Goal: Task Accomplishment & Management: Use online tool/utility

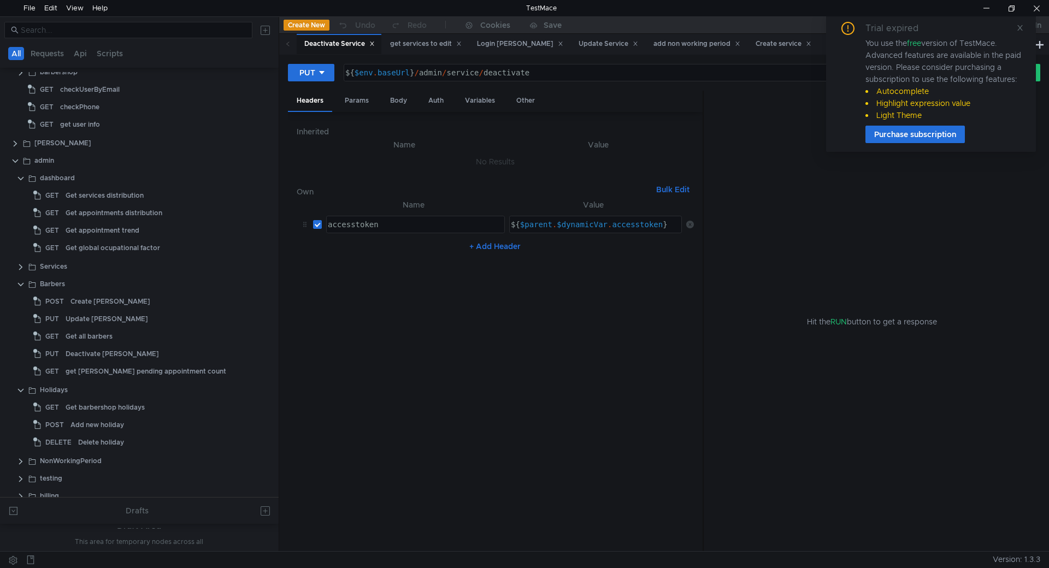
scroll to position [382, 0]
click at [18, 263] on clr-icon at bounding box center [20, 264] width 9 height 9
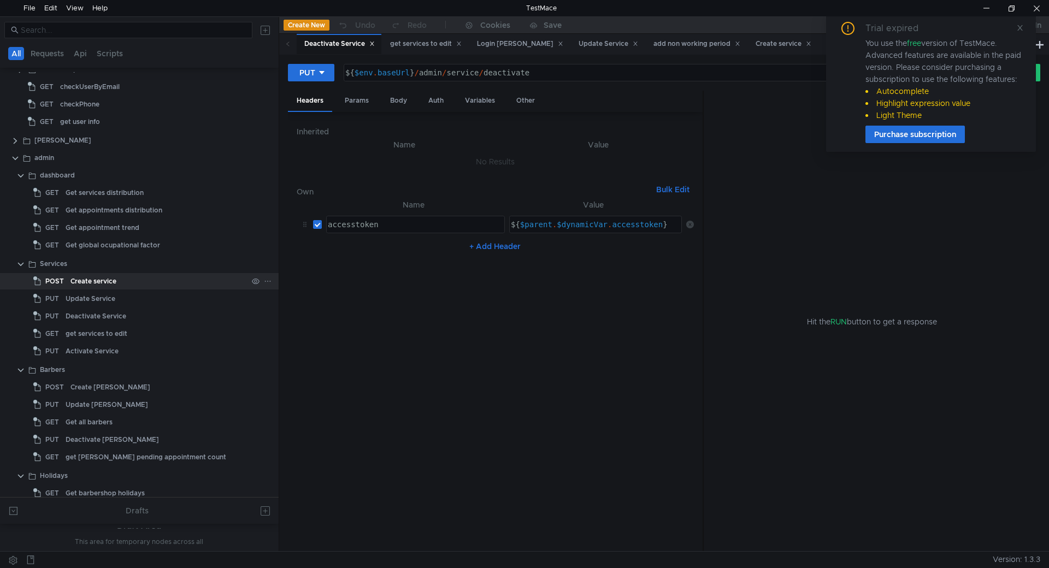
click at [98, 288] on div "Create service" at bounding box center [93, 281] width 46 height 16
click at [402, 98] on div "Body" at bounding box center [398, 101] width 34 height 20
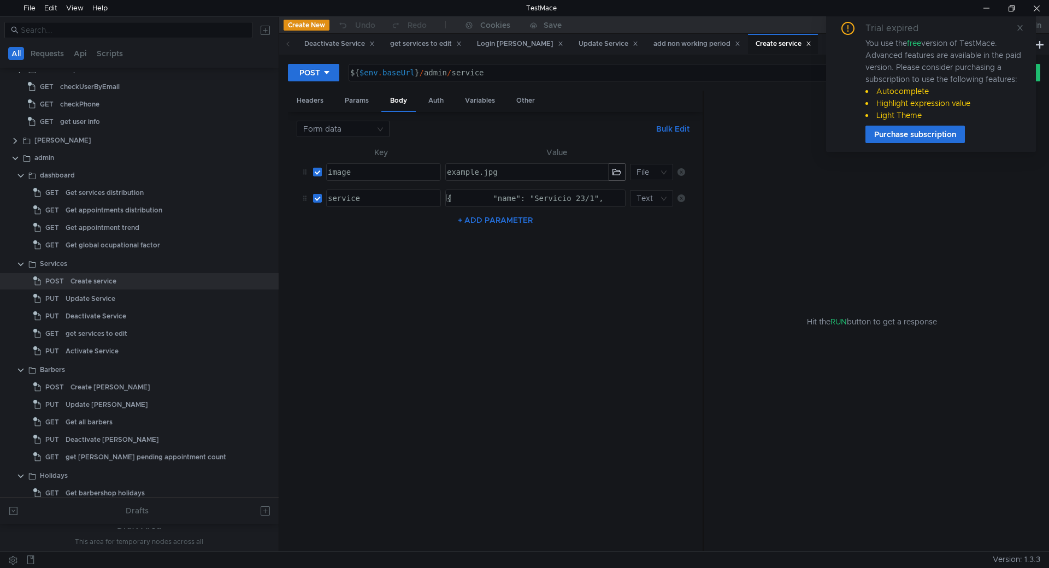
type textarea "{ "name": "Servicio 23/1", "description": "", "price": 1000, "duration": 30, "b…"
click at [559, 197] on div "{ "name": "Servicio 23/1", "description": "", "price": 1000, "duration": 30, "b…" at bounding box center [1046, 207] width 1202 height 26
click at [559, 197] on div "{ "name": "Servicio 23/1", "description": "", "price": 1000, "duration": 30, "b…" at bounding box center [535, 198] width 179 height 16
click at [576, 204] on div "{ "name": "Servicio 23/1", "description": "", "price": 1000, "duration": 30, "b…" at bounding box center [892, 207] width 1202 height 26
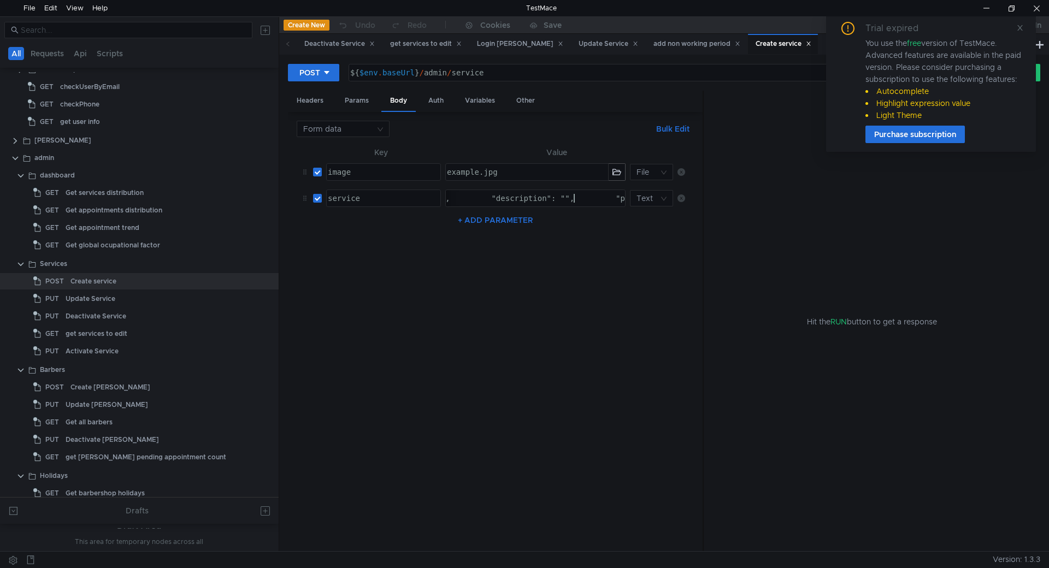
click at [576, 204] on div "{ "name": "Servicio 23/1", "description": "", "price": 1000, "duration": 30, "b…" at bounding box center [892, 207] width 1202 height 26
click at [576, 204] on div "{ "name": "Servicio 23/1", "description": "", "price": 1000, "duration": 30, "b…" at bounding box center [22, 207] width 1202 height 26
click at [468, 347] on nz-table "Key Value image ההההההההההההההההההההההההההההההההההההההההההההההההההההההההההההההה…" at bounding box center [495, 344] width 397 height 397
click at [1021, 27] on icon at bounding box center [1019, 27] width 5 height 5
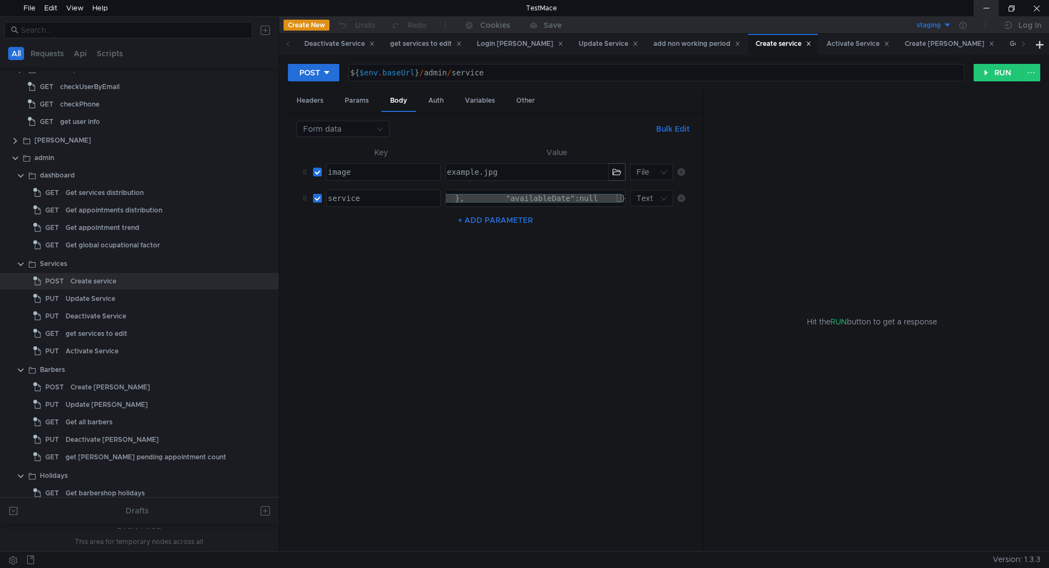
click at [984, 8] on div at bounding box center [986, 8] width 25 height 16
